Goal: Information Seeking & Learning: Learn about a topic

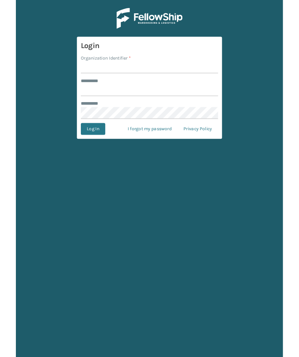
scroll to position [28, 0]
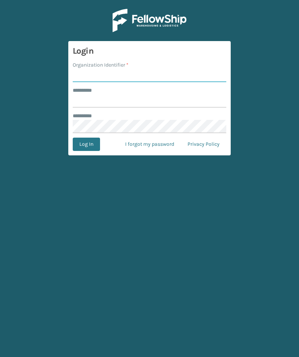
click at [145, 69] on input "Organization Identifier *" at bounding box center [150, 75] width 154 height 13
type input "TFM"
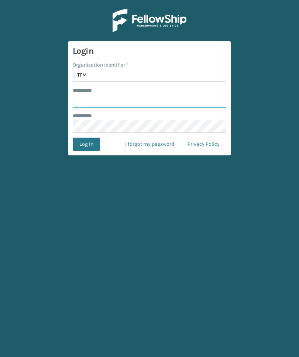
click at [197, 94] on input "******** *" at bounding box center [150, 100] width 154 height 13
type input "***"
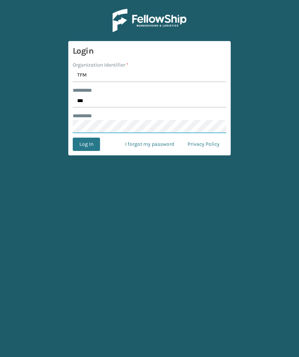
click at [86, 138] on button "Log In" at bounding box center [86, 144] width 27 height 13
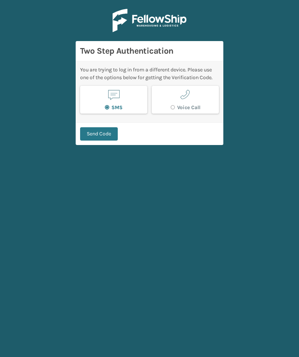
click at [104, 127] on button "Send Code" at bounding box center [99, 133] width 38 height 13
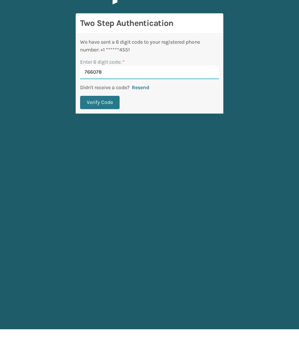
type input "766078"
click at [100, 123] on button "Verify Code" at bounding box center [100, 129] width 40 height 13
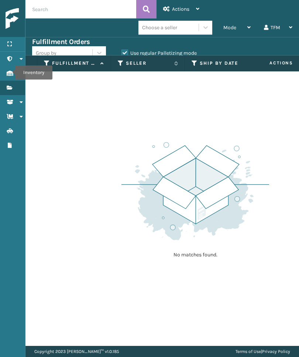
click at [10, 72] on icon "Inventory" at bounding box center [10, 73] width 6 height 5
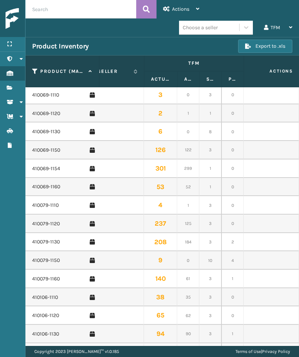
scroll to position [1, 29]
click at [42, 169] on link "410069-1154" at bounding box center [46, 168] width 28 height 7
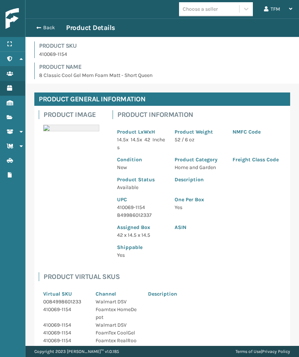
click at [43, 30] on button "Back" at bounding box center [49, 27] width 34 height 7
